Goal: Transaction & Acquisition: Register for event/course

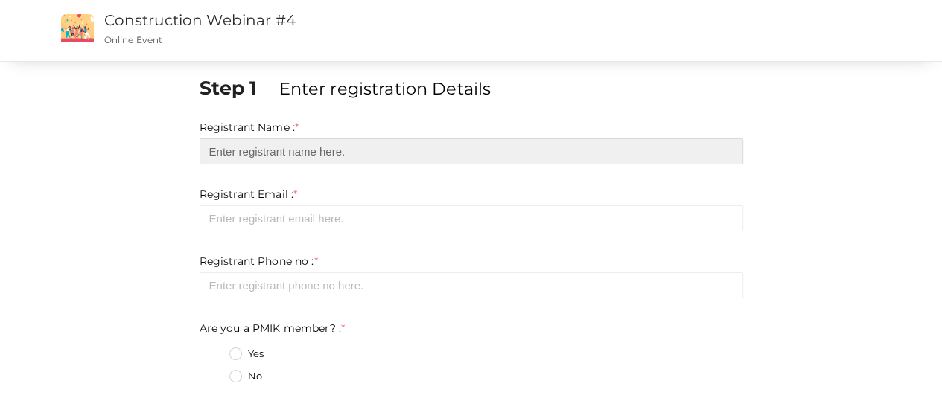
click at [374, 155] on input "text" at bounding box center [471, 151] width 543 height 26
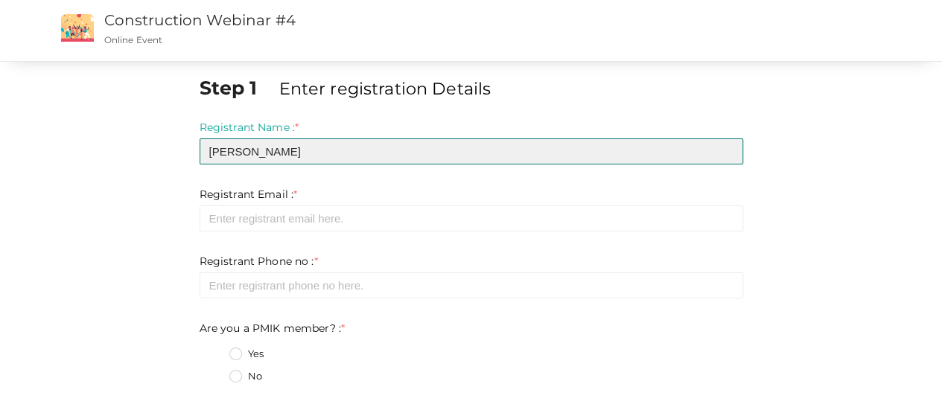
click at [374, 155] on input "[PERSON_NAME]" at bounding box center [471, 151] width 543 height 26
type input "[PERSON_NAME]"
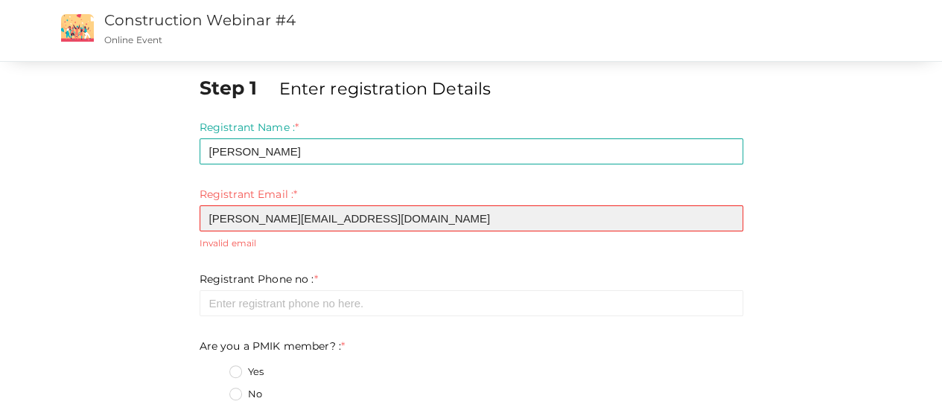
type input "[PERSON_NAME][EMAIL_ADDRESS][DOMAIN_NAME]"
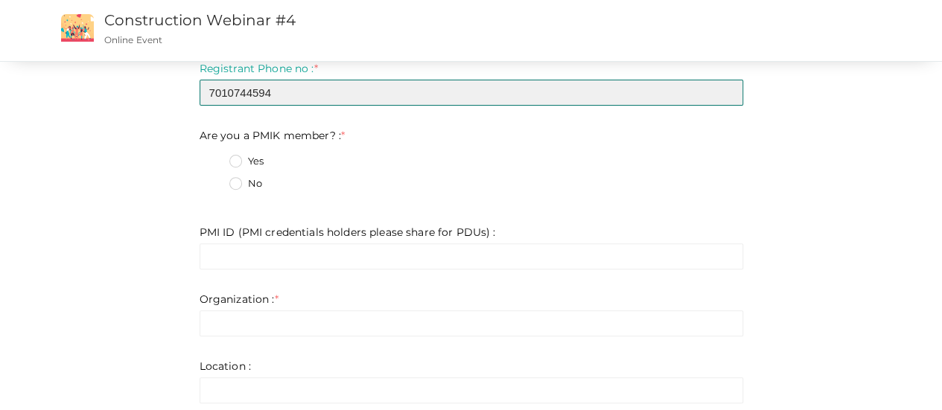
scroll to position [194, 0]
type input "7010744594"
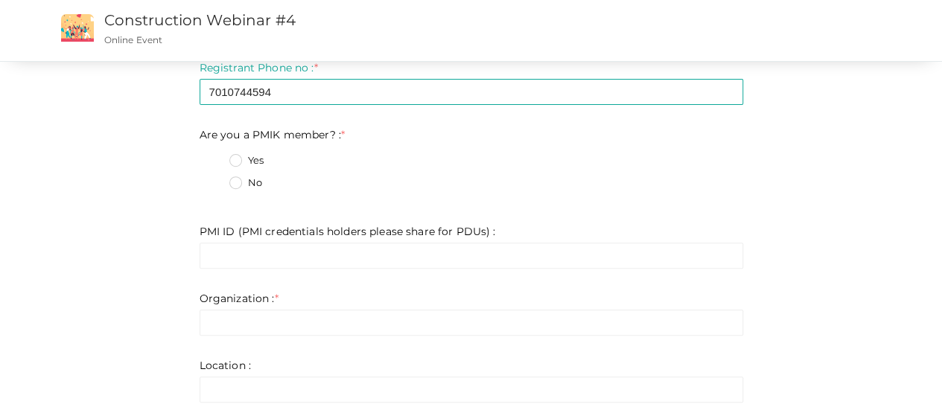
click at [238, 188] on label "No" at bounding box center [245, 183] width 33 height 15
click at [214, 179] on member\?\+1 "No" at bounding box center [214, 179] width 0 height 0
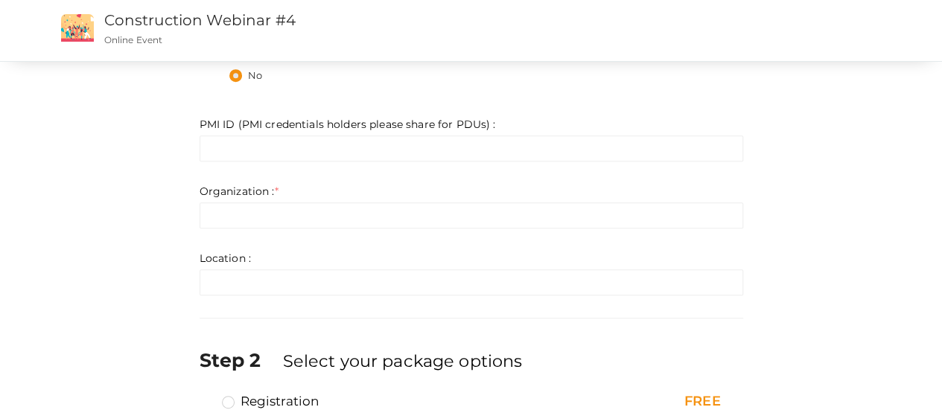
scroll to position [316, 0]
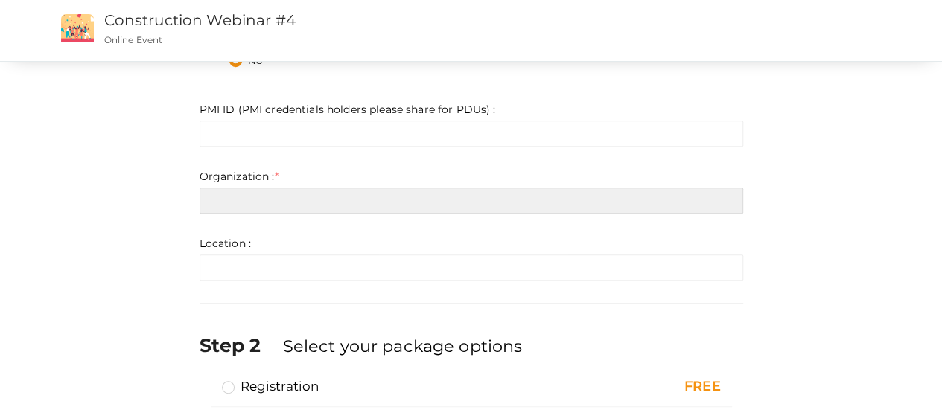
click at [237, 206] on input "text" at bounding box center [471, 201] width 543 height 26
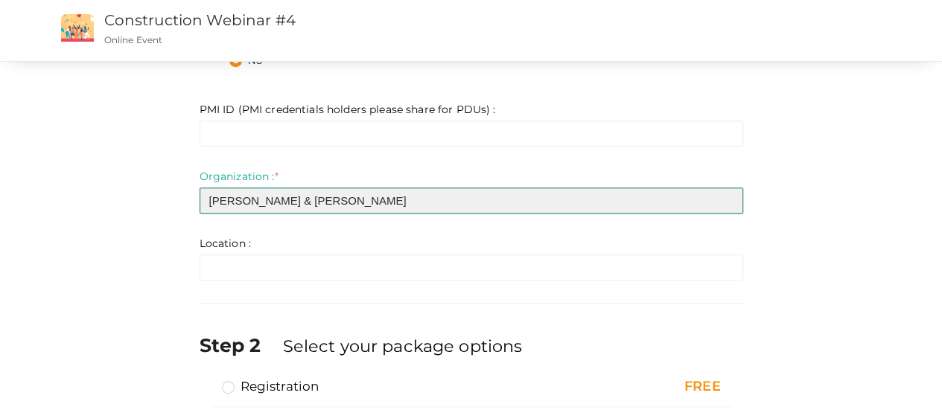
type input "[PERSON_NAME] & [PERSON_NAME]"
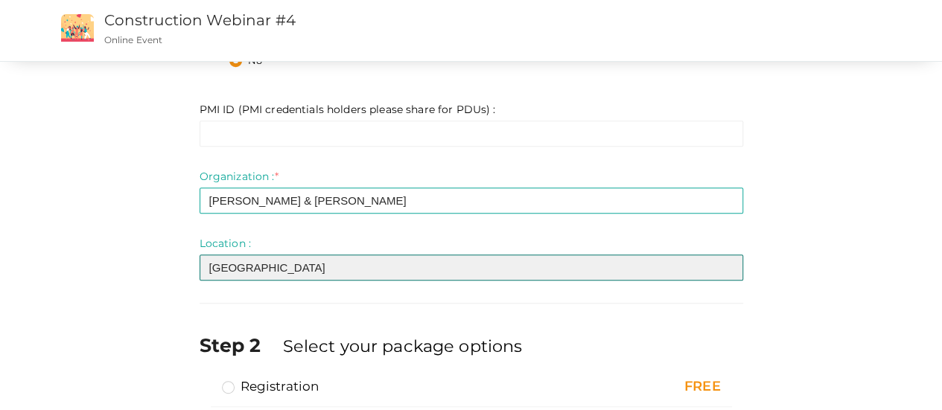
scroll to position [412, 0]
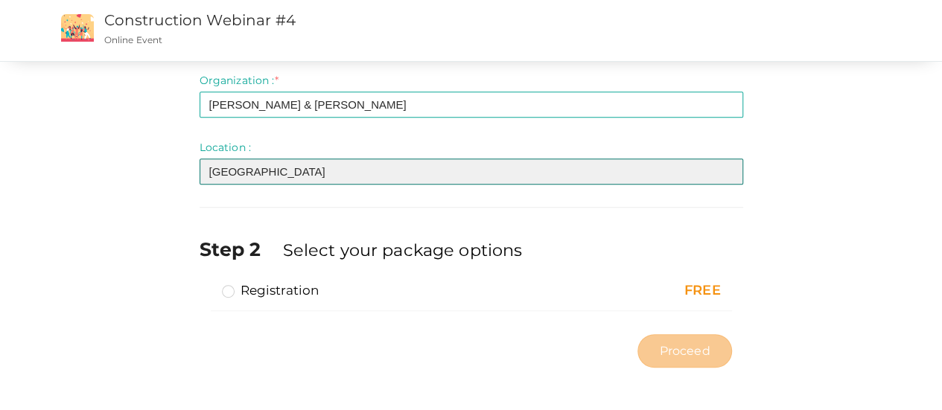
type input "[GEOGRAPHIC_DATA]"
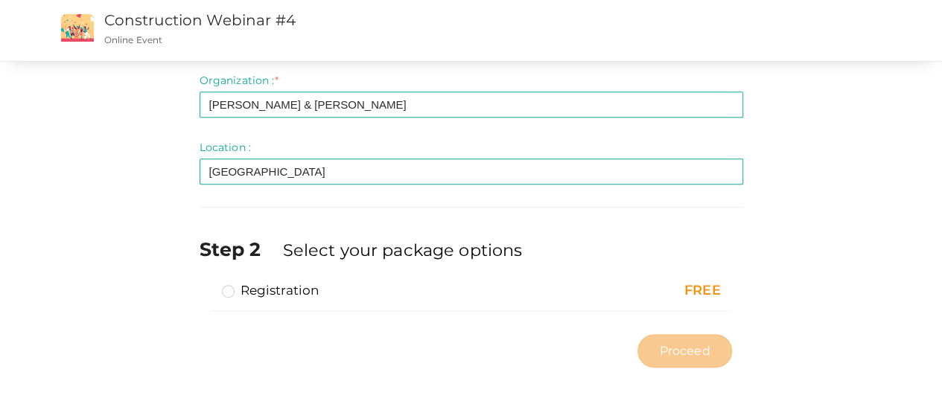
click at [226, 296] on label "Registration" at bounding box center [271, 290] width 98 height 18
click at [207, 284] on input "Registration" at bounding box center [207, 284] width 0 height 0
click at [691, 346] on span "Proceed" at bounding box center [684, 350] width 51 height 17
type input "N/A"
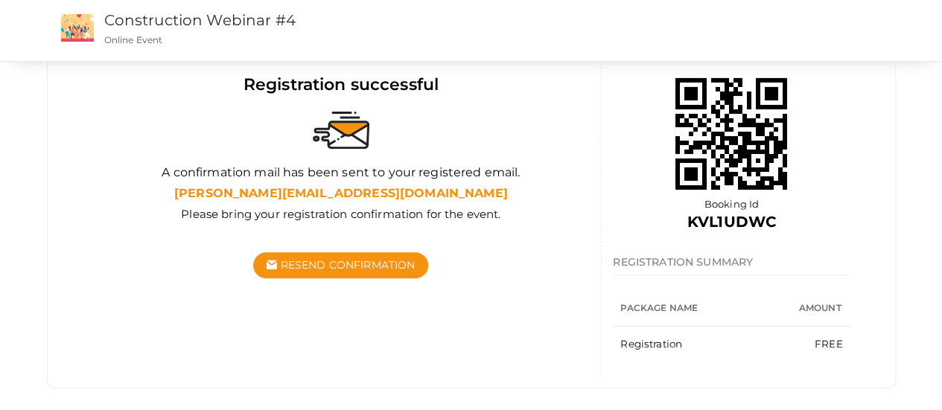
scroll to position [149, 0]
